Goal: Use online tool/utility: Utilize a website feature to perform a specific function

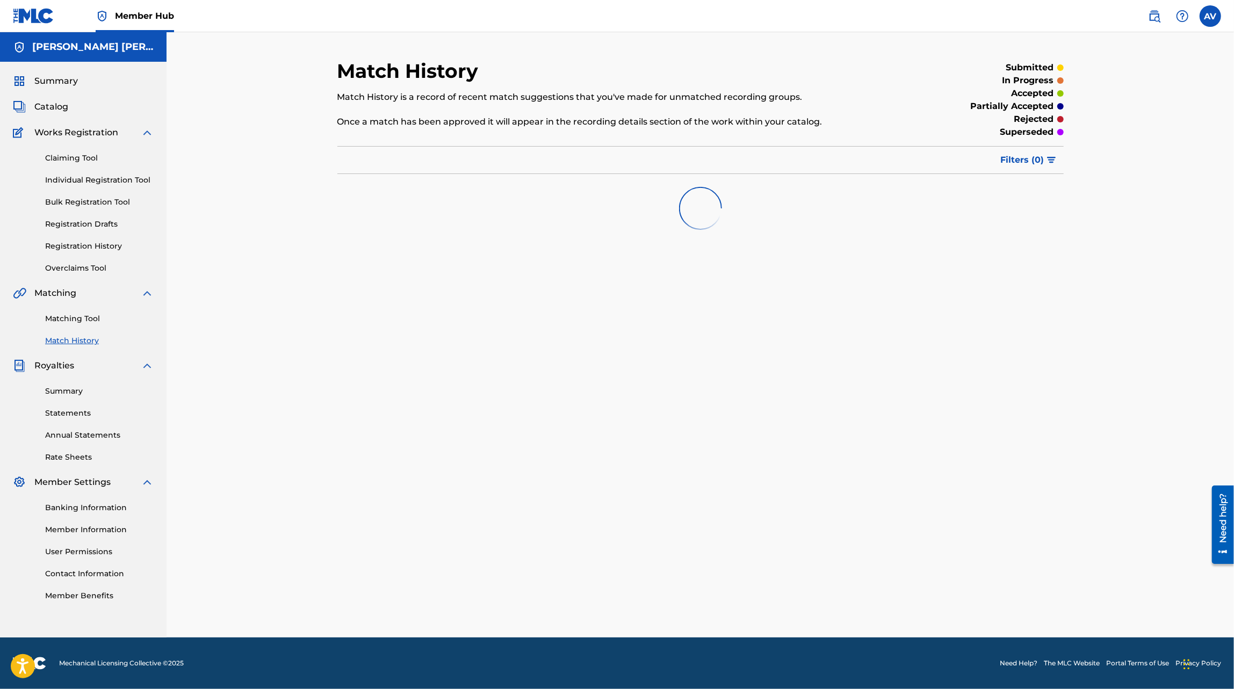
click at [66, 327] on div "Matching Tool Match History" at bounding box center [83, 323] width 141 height 47
click at [66, 320] on link "Matching Tool" at bounding box center [99, 318] width 108 height 11
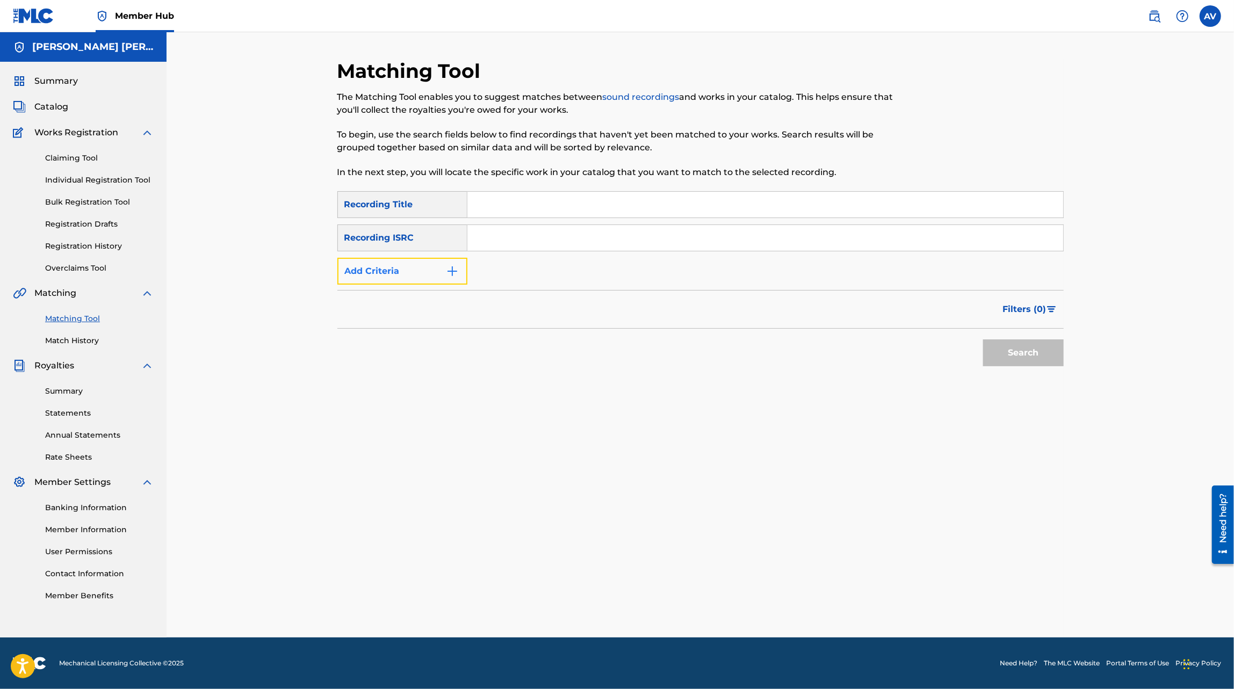
click at [411, 265] on button "Add Criteria" at bounding box center [402, 271] width 130 height 27
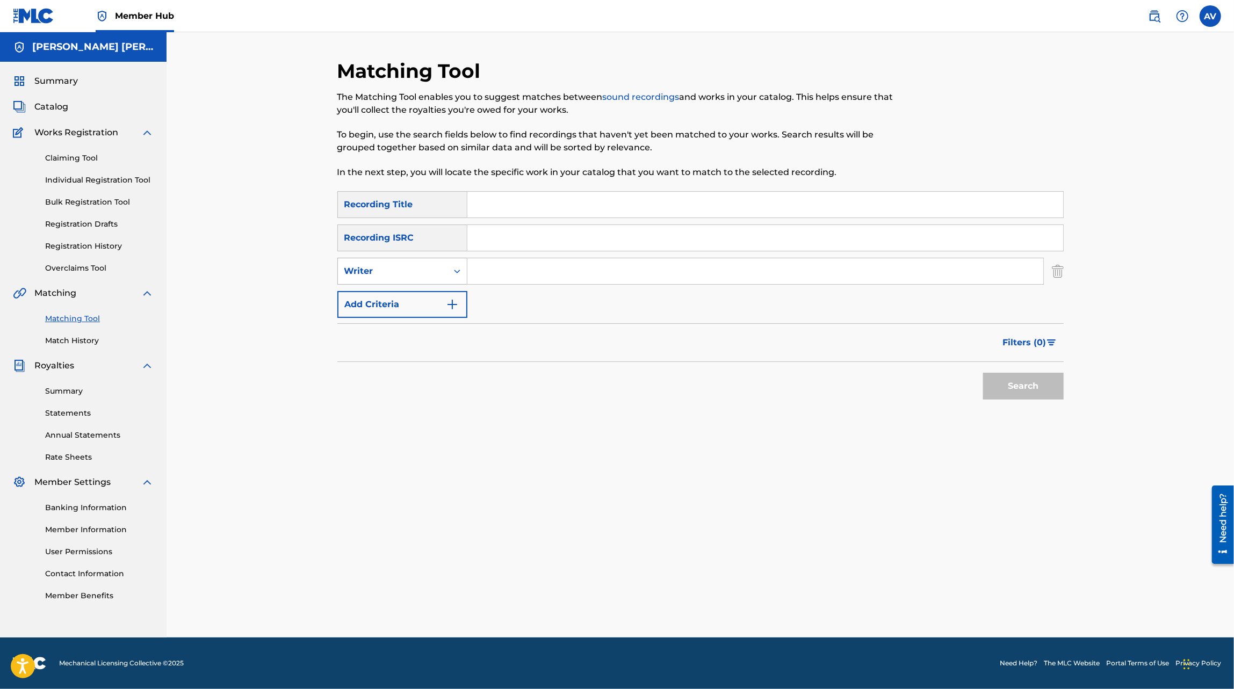
click at [449, 282] on div "Search Form" at bounding box center [456, 271] width 19 height 26
click at [436, 300] on div "Recording Artist" at bounding box center [402, 298] width 129 height 27
click at [497, 292] on div "SearchWithCriteria854491a9-5419-471d-ba1b-9f4fa182a71c Recording Title SearchWi…" at bounding box center [700, 254] width 726 height 127
click at [502, 272] on input "Search Form" at bounding box center [755, 271] width 576 height 26
type input "[PERSON_NAME]"
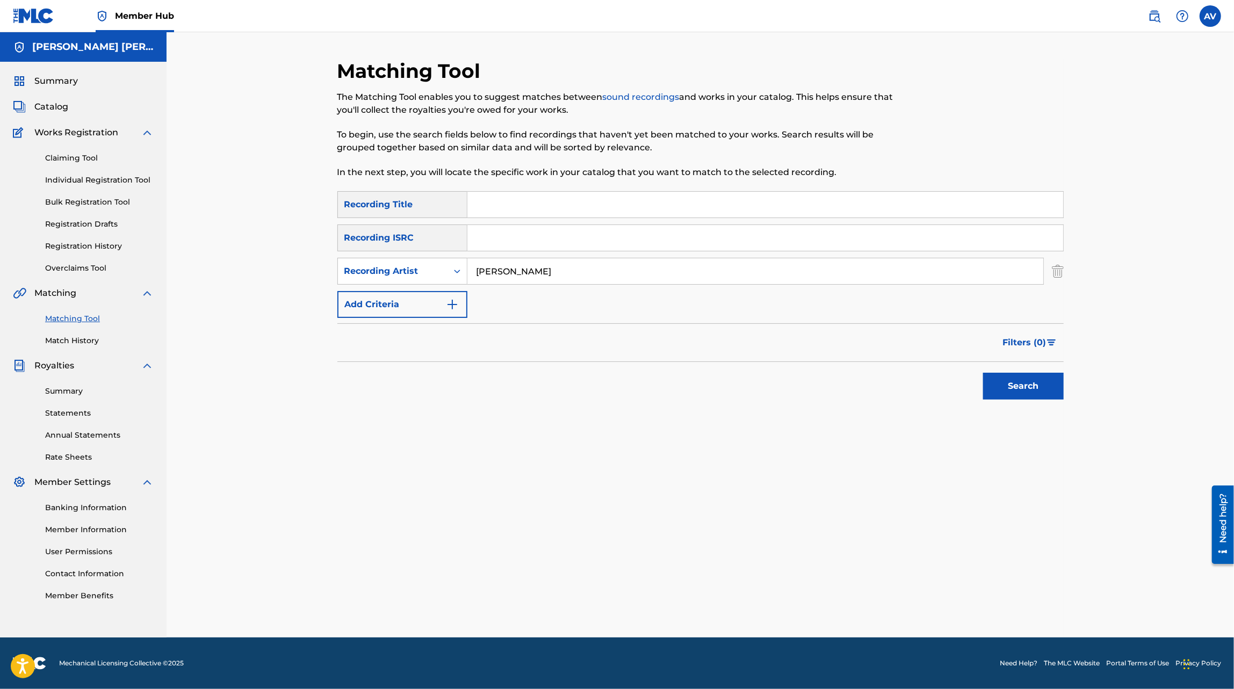
click at [983, 373] on button "Search" at bounding box center [1023, 386] width 81 height 27
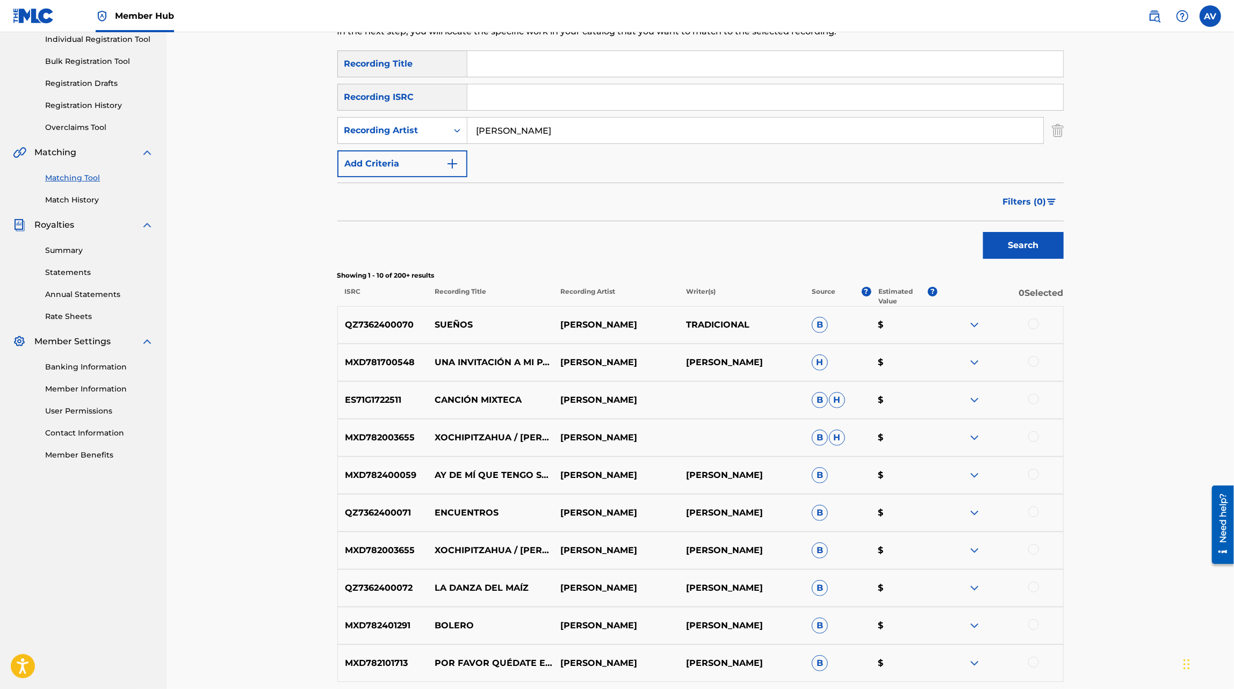
scroll to position [265, 0]
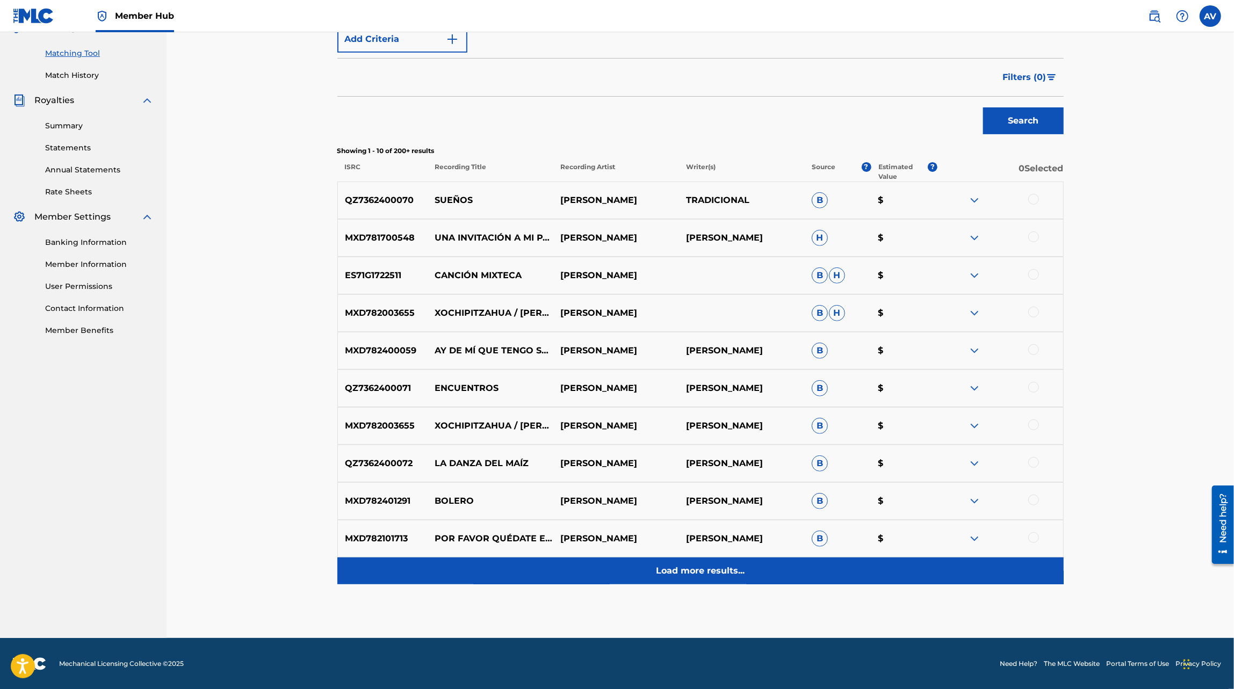
click at [707, 564] on p "Load more results..." at bounding box center [700, 570] width 89 height 13
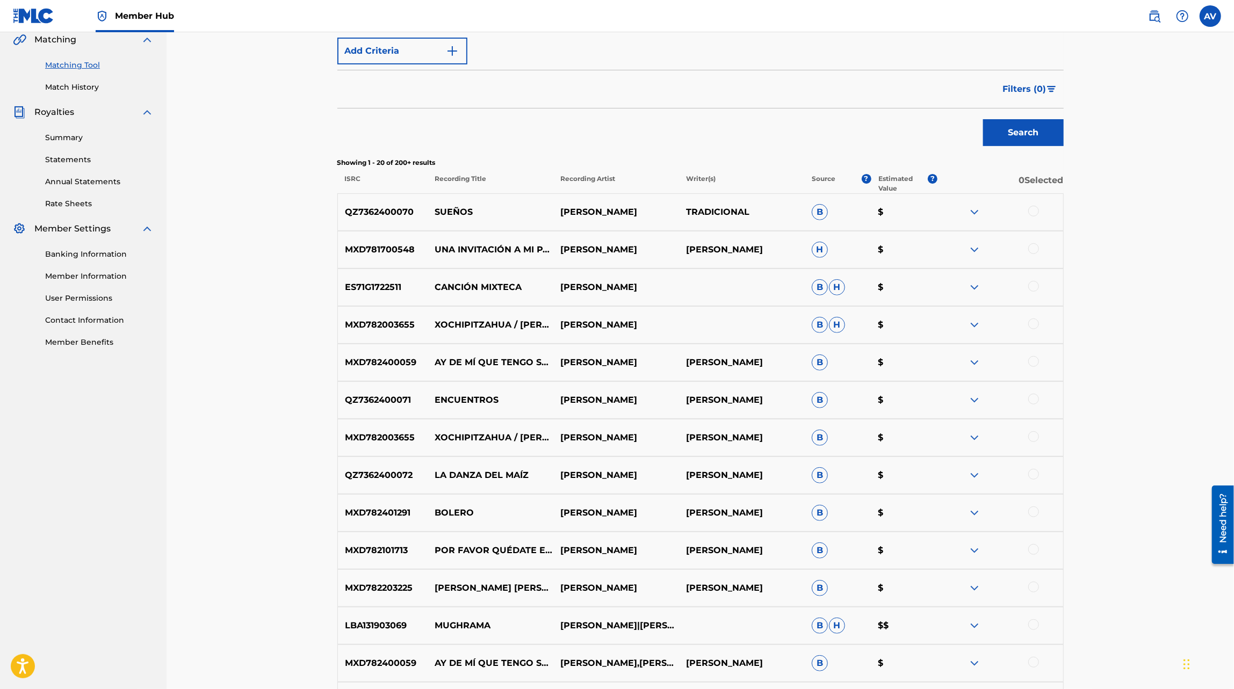
scroll to position [228, 0]
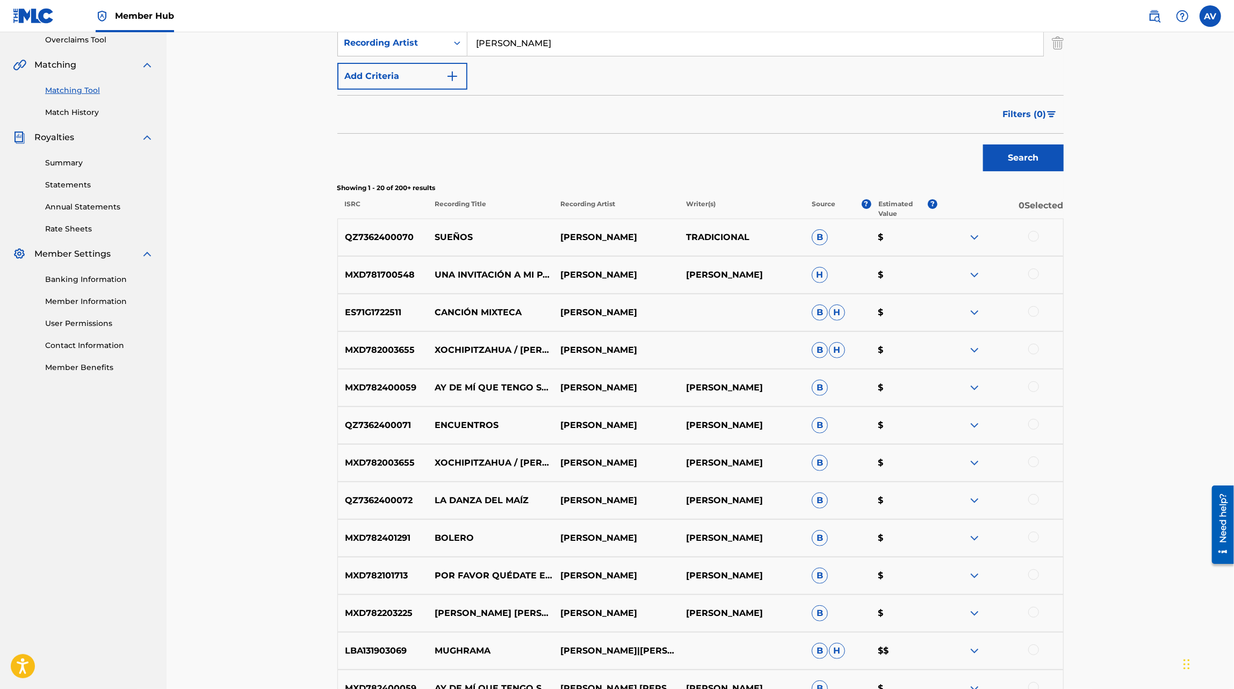
click at [972, 613] on img at bounding box center [974, 613] width 13 height 13
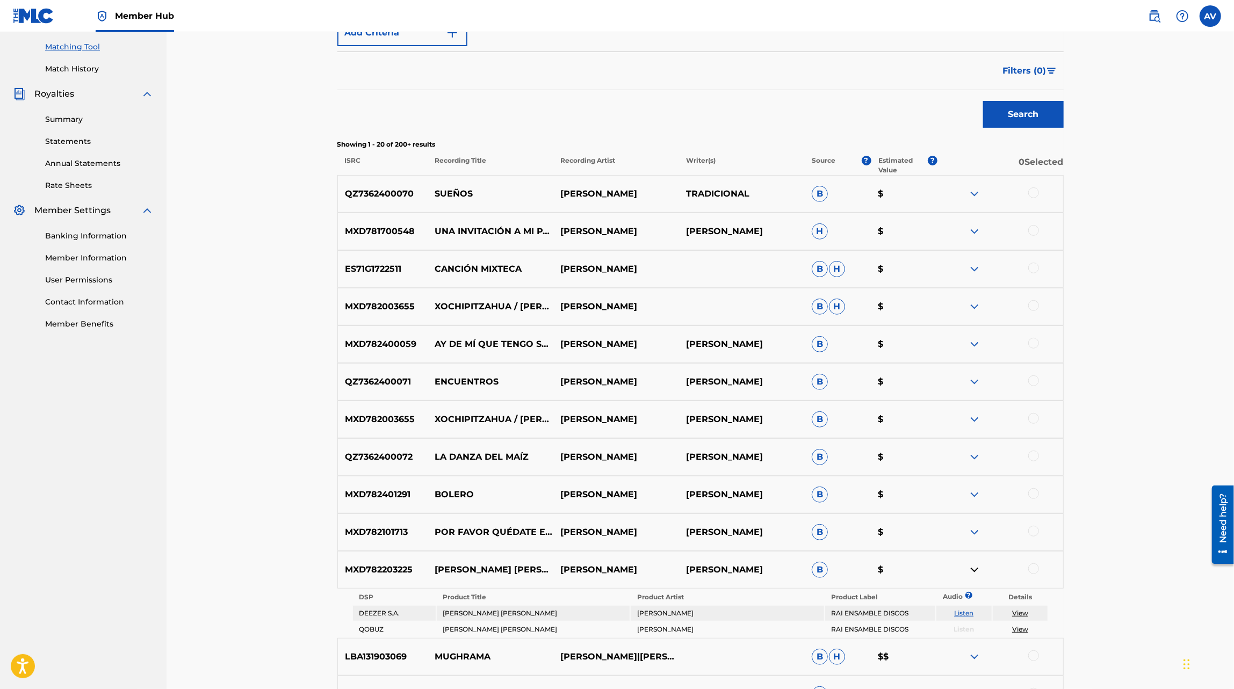
scroll to position [293, 0]
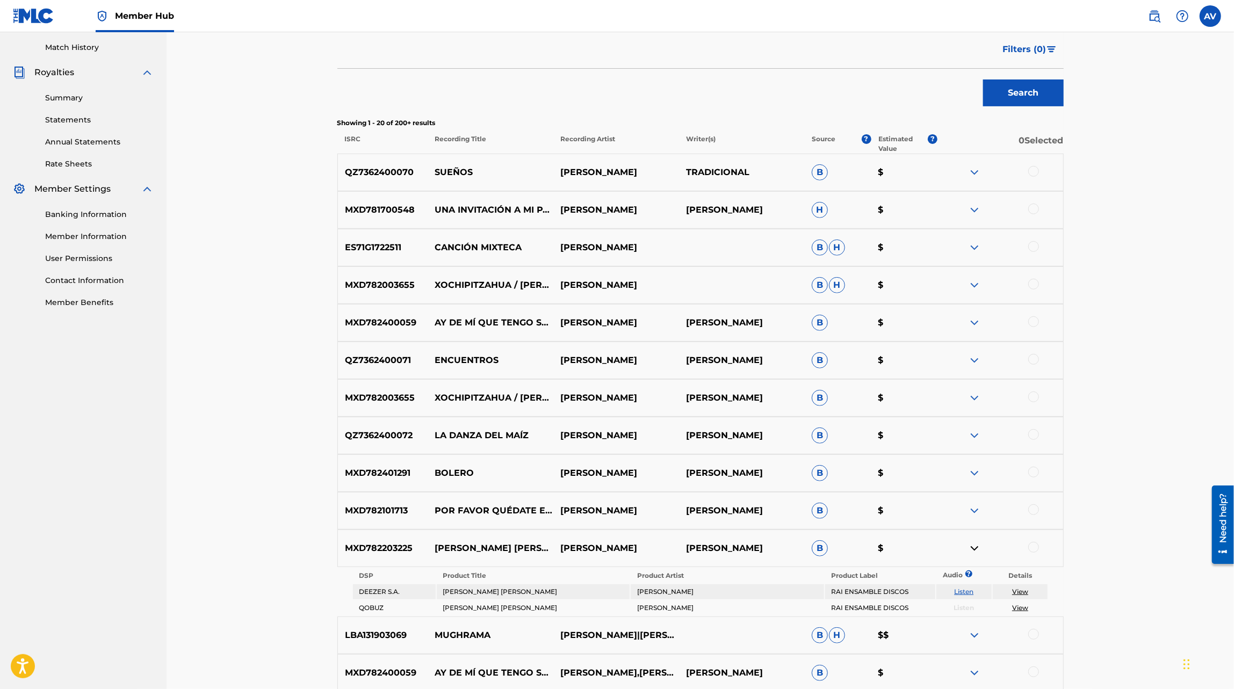
click at [978, 510] on img at bounding box center [974, 510] width 13 height 13
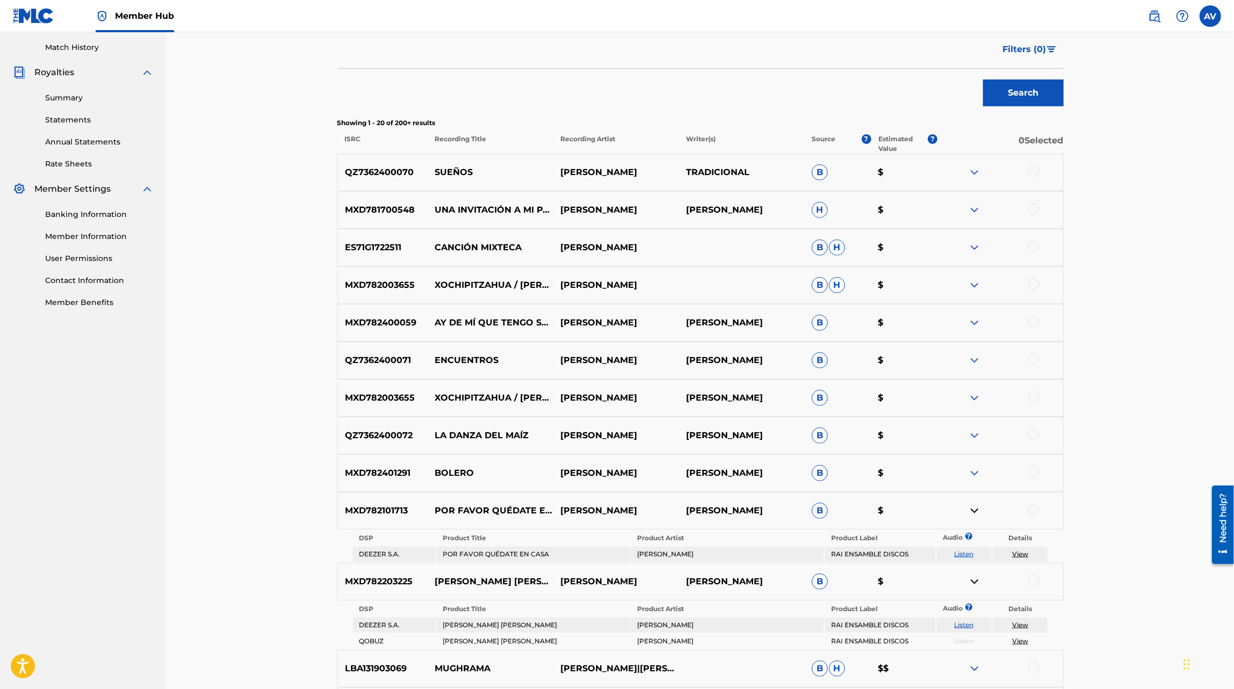
scroll to position [0, 0]
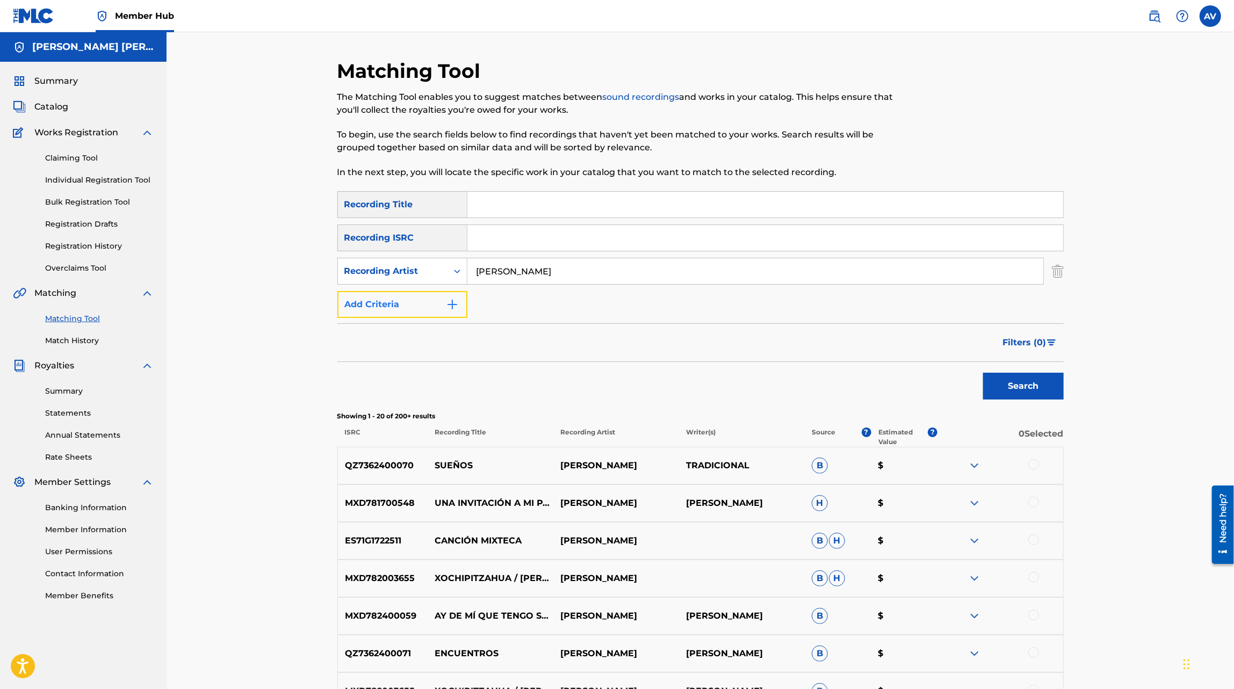
click at [430, 311] on button "Add Criteria" at bounding box center [402, 304] width 130 height 27
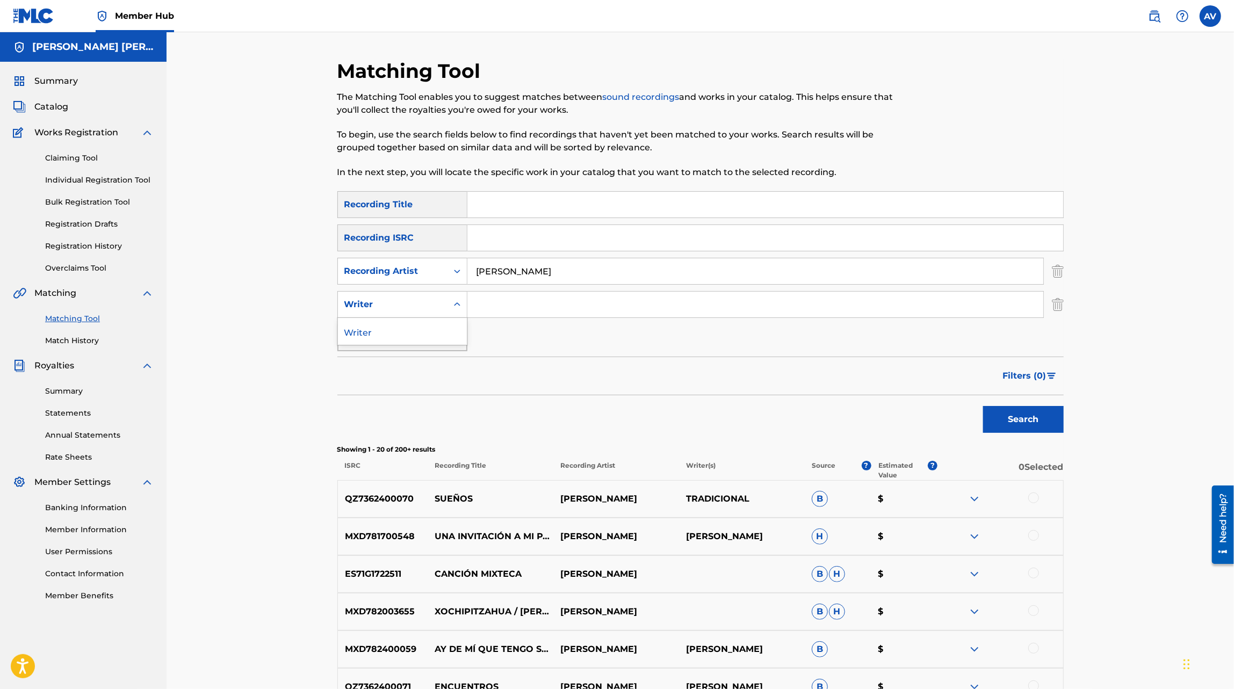
click at [438, 308] on div "Writer" at bounding box center [392, 304] width 97 height 13
click at [437, 324] on div "Writer" at bounding box center [402, 331] width 129 height 27
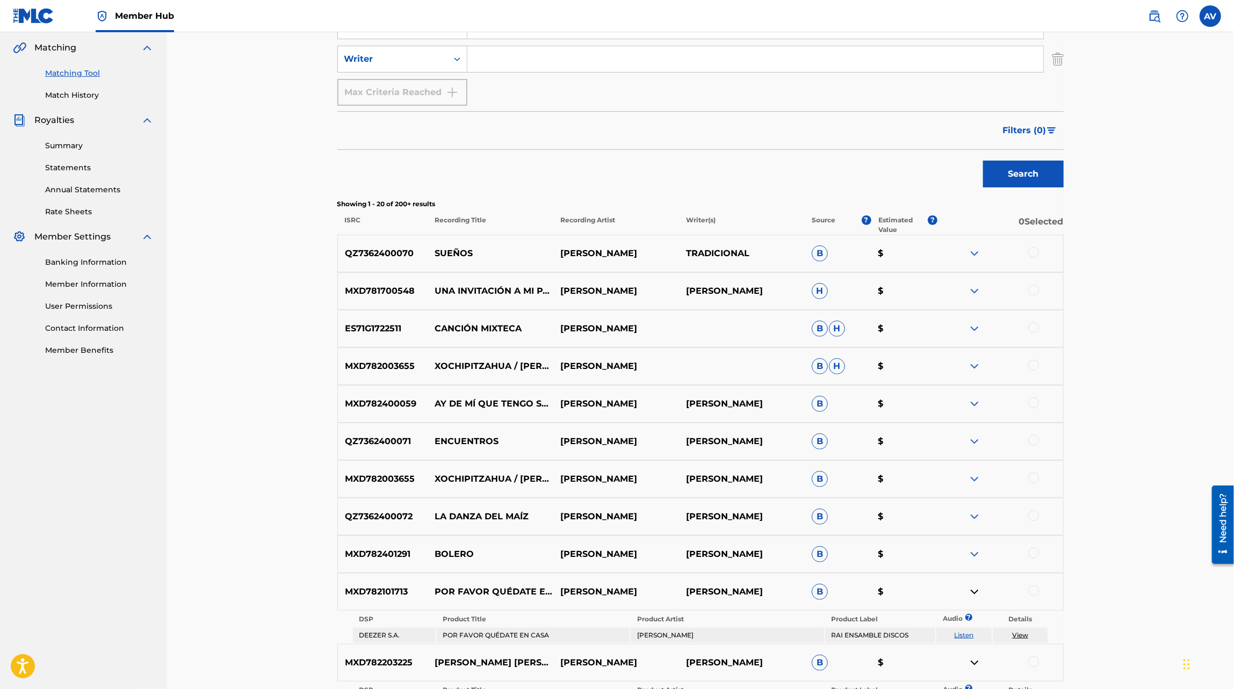
scroll to position [255, 0]
